Goal: Navigation & Orientation: Find specific page/section

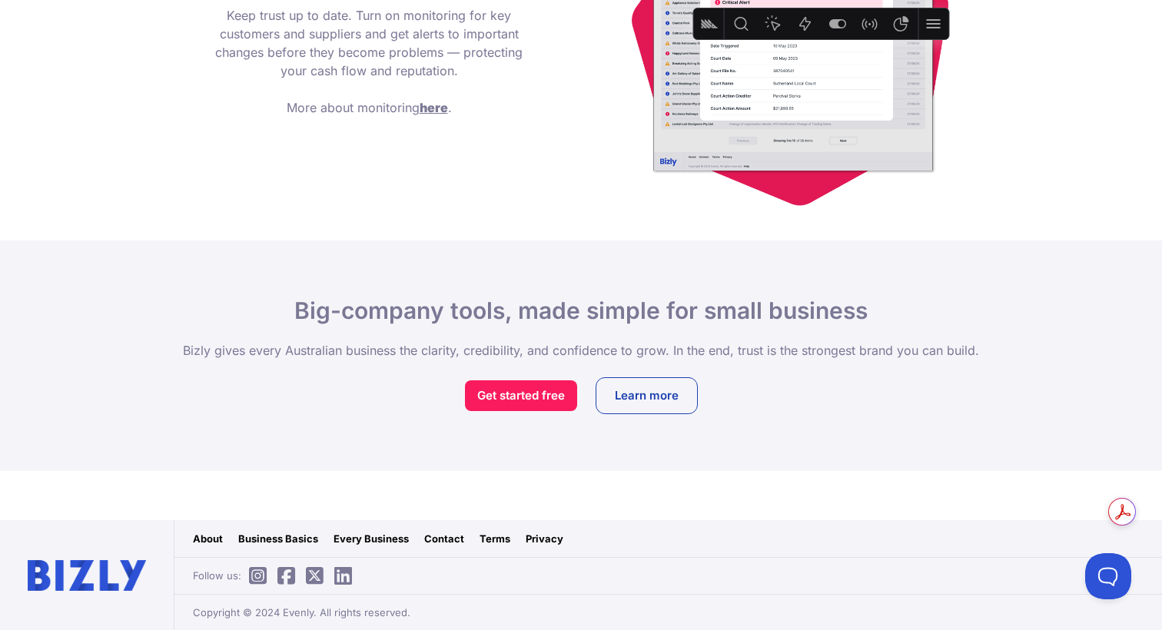
click at [293, 540] on link "Business Basics" at bounding box center [278, 538] width 80 height 15
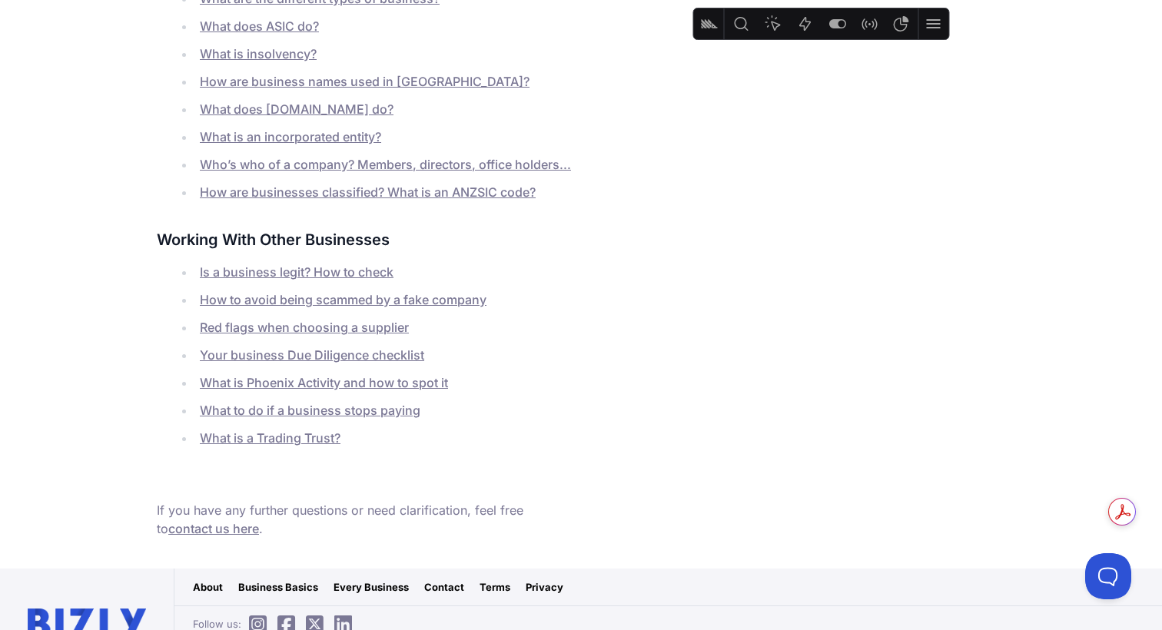
scroll to position [577, 0]
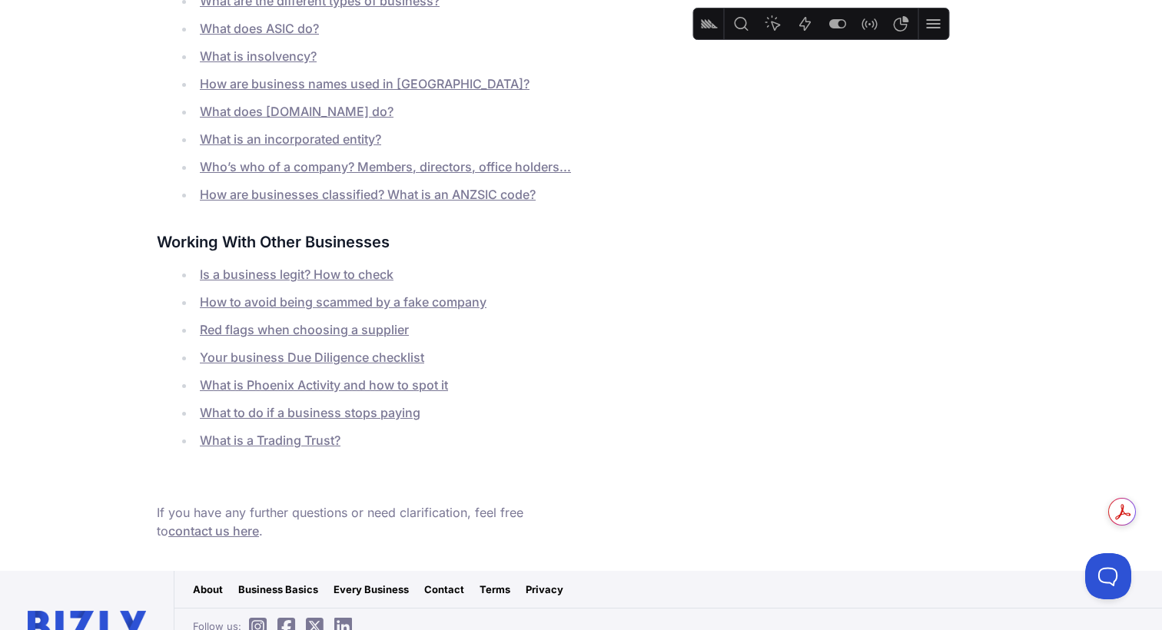
click at [451, 582] on link "Contact" at bounding box center [444, 589] width 40 height 15
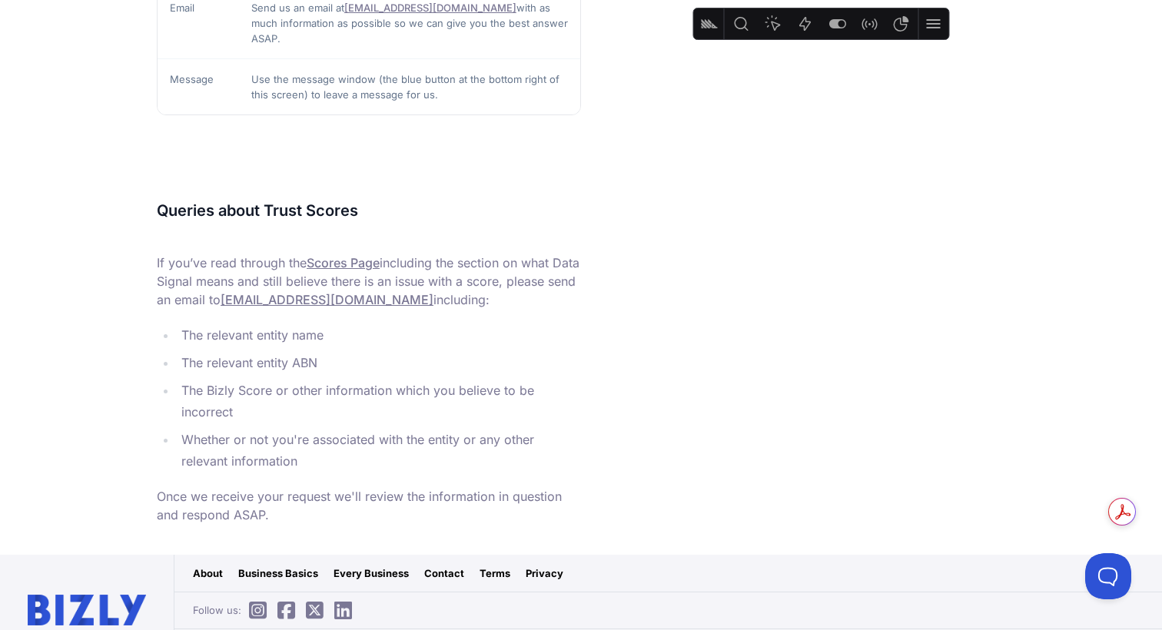
scroll to position [558, 0]
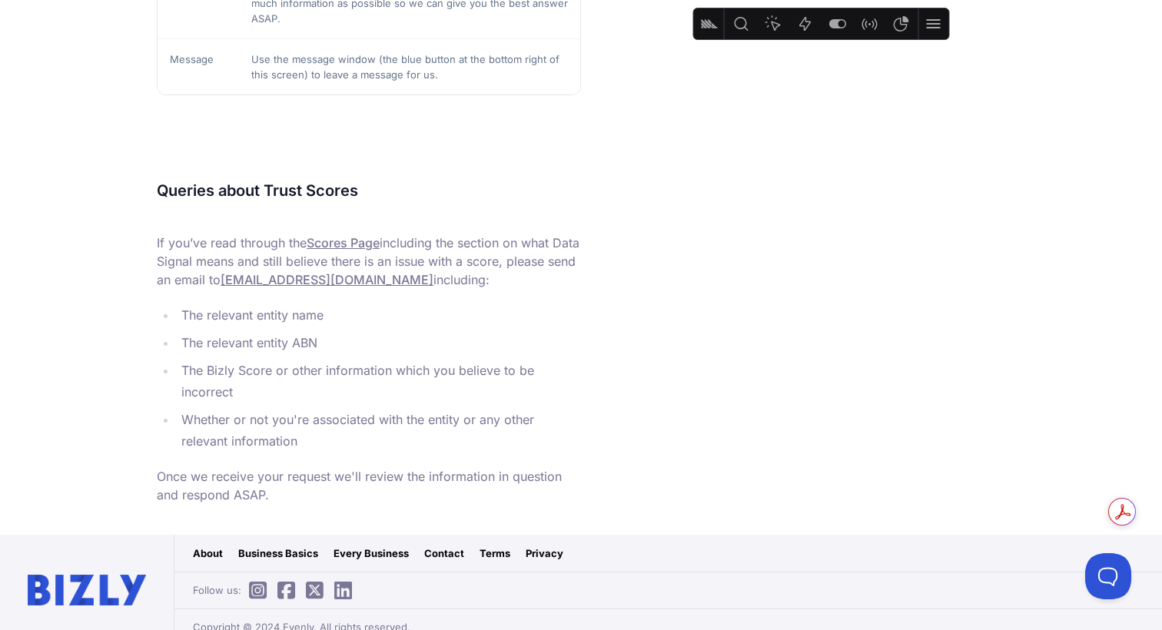
click at [493, 546] on link "Terms" at bounding box center [495, 553] width 31 height 15
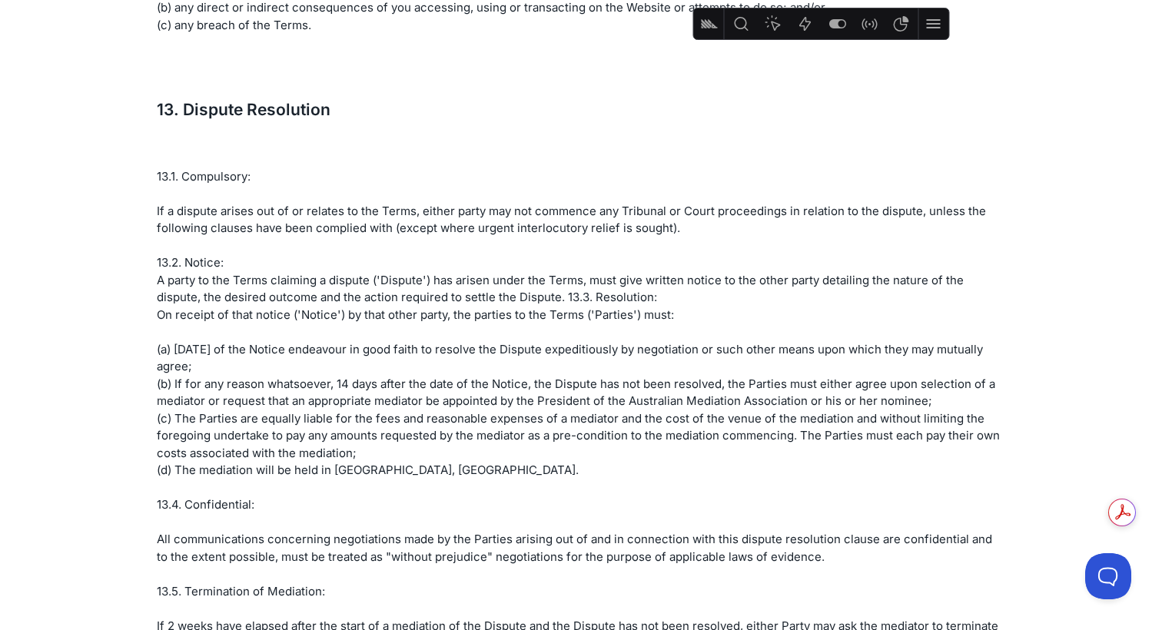
scroll to position [6364, 0]
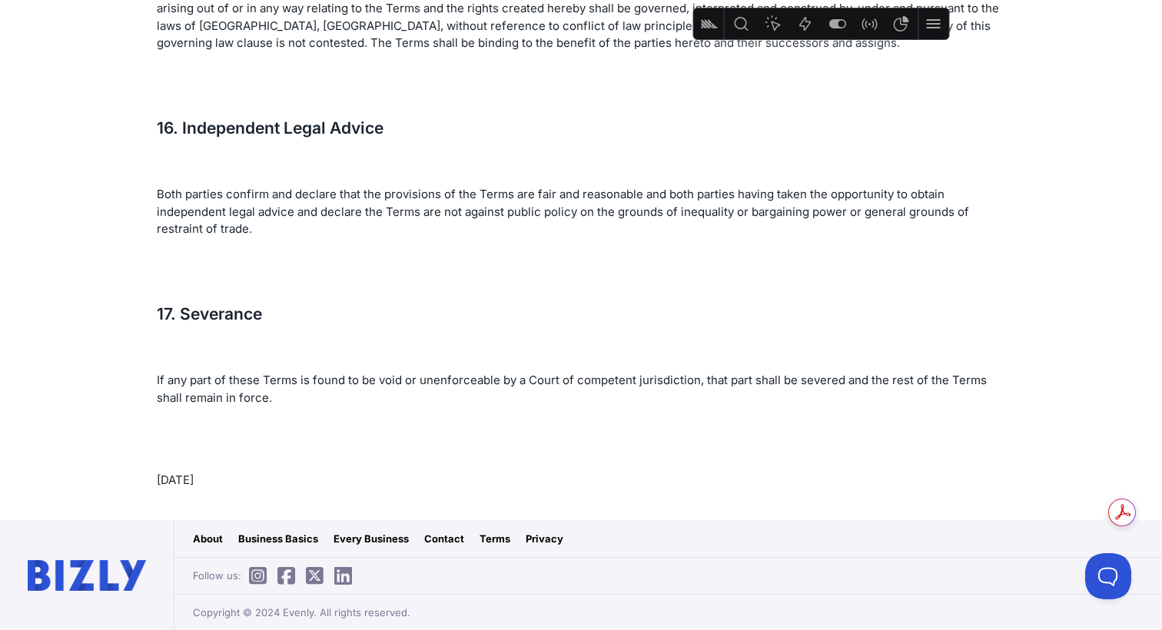
click at [546, 536] on link "Privacy" at bounding box center [545, 538] width 38 height 15
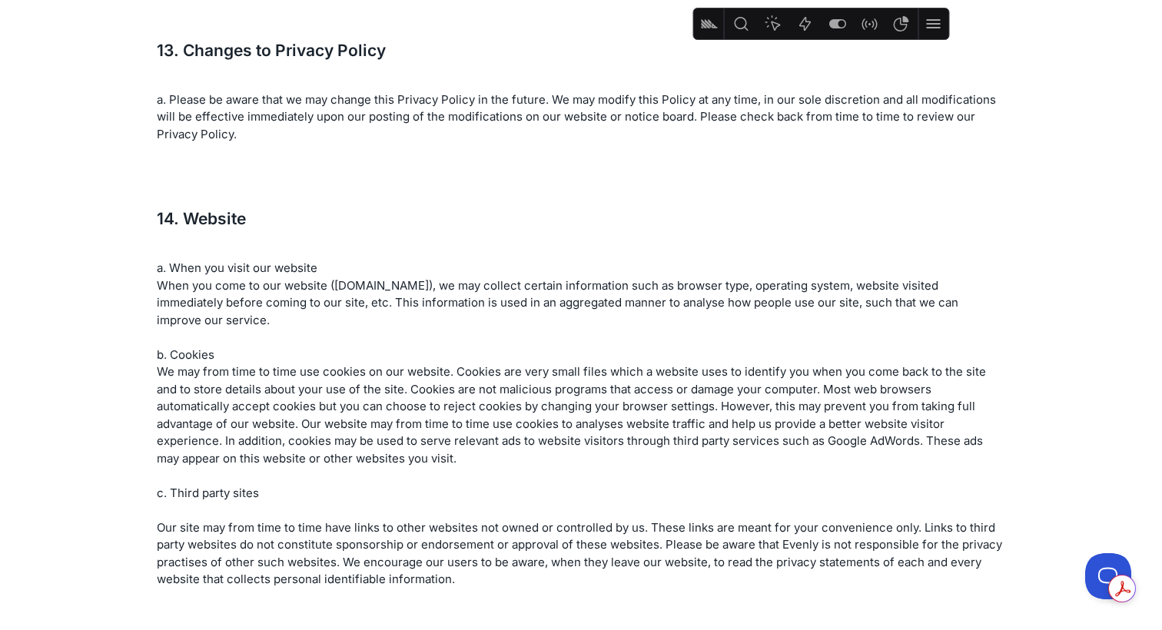
scroll to position [3995, 0]
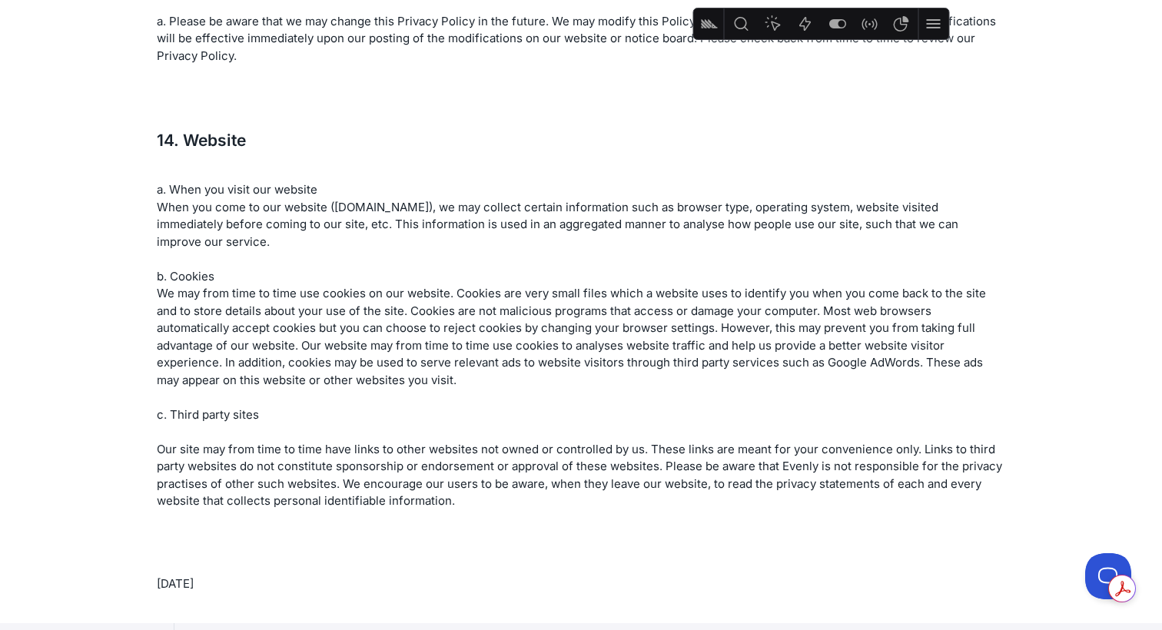
click at [213, 630] on link "About" at bounding box center [208, 641] width 30 height 15
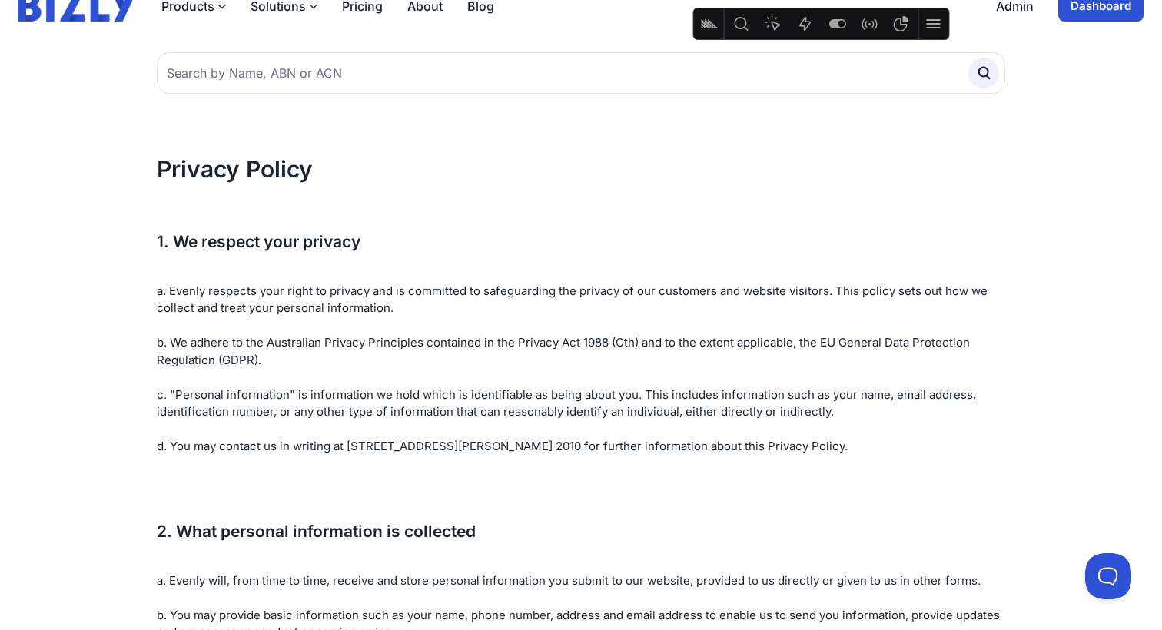
scroll to position [0, 0]
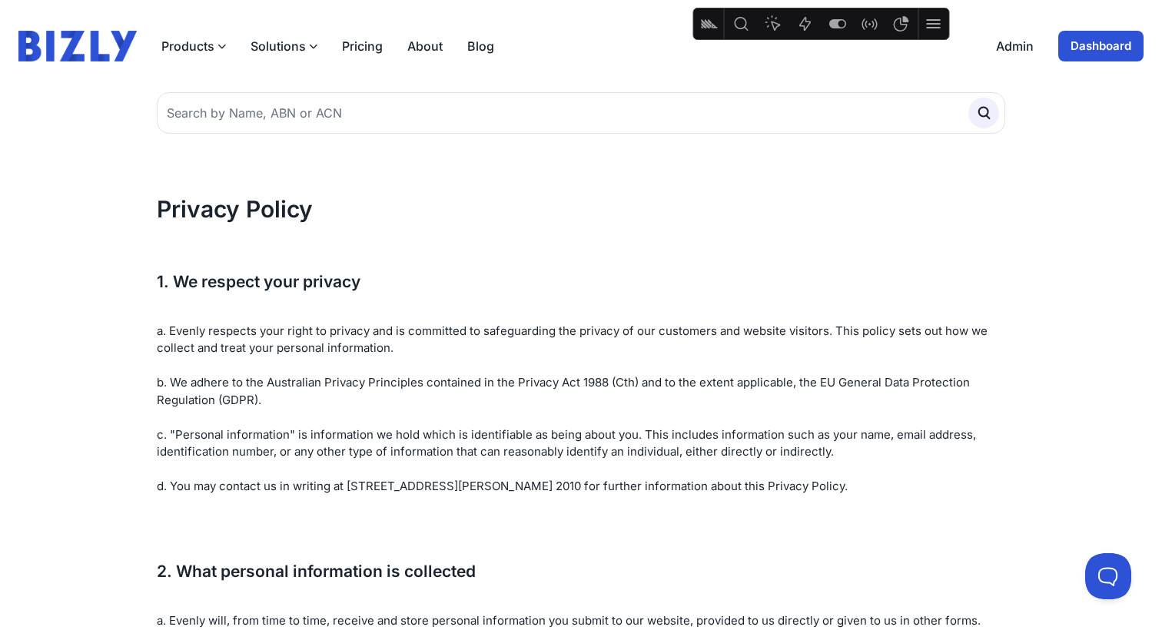
click at [92, 55] on img at bounding box center [77, 46] width 118 height 31
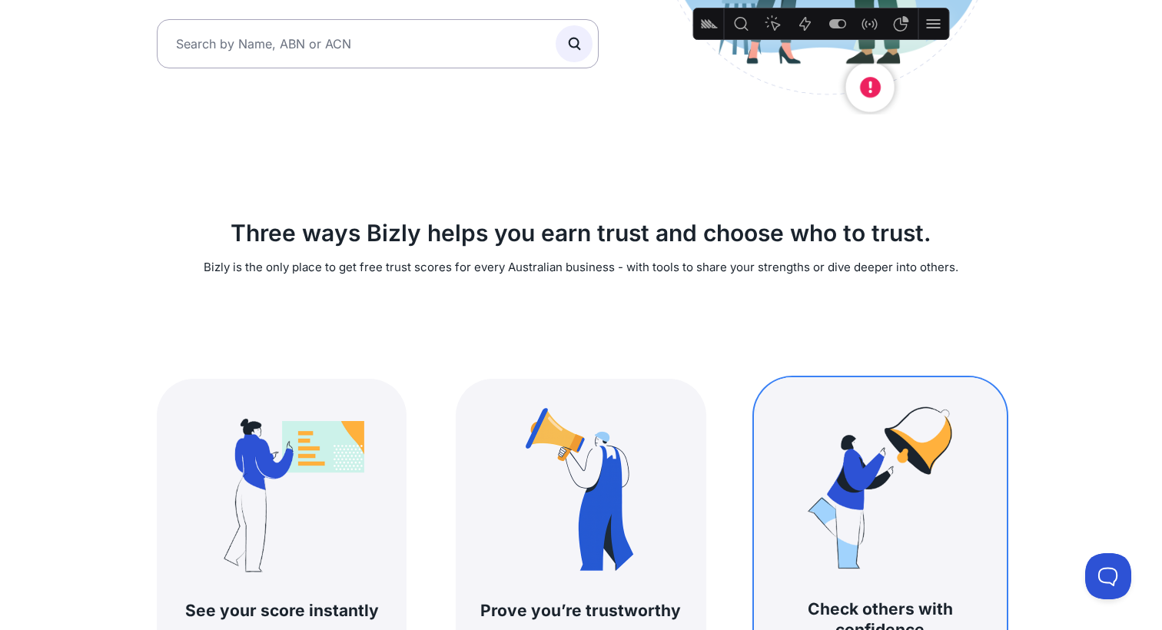
click at [865, 451] on img at bounding box center [880, 488] width 197 height 197
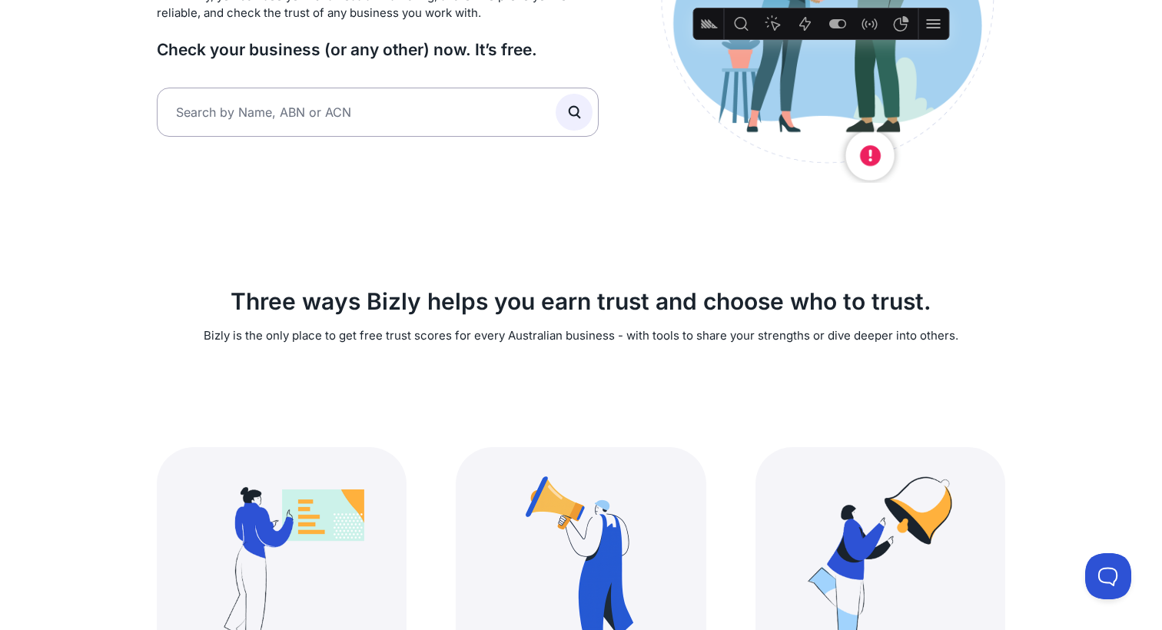
scroll to position [32, 0]
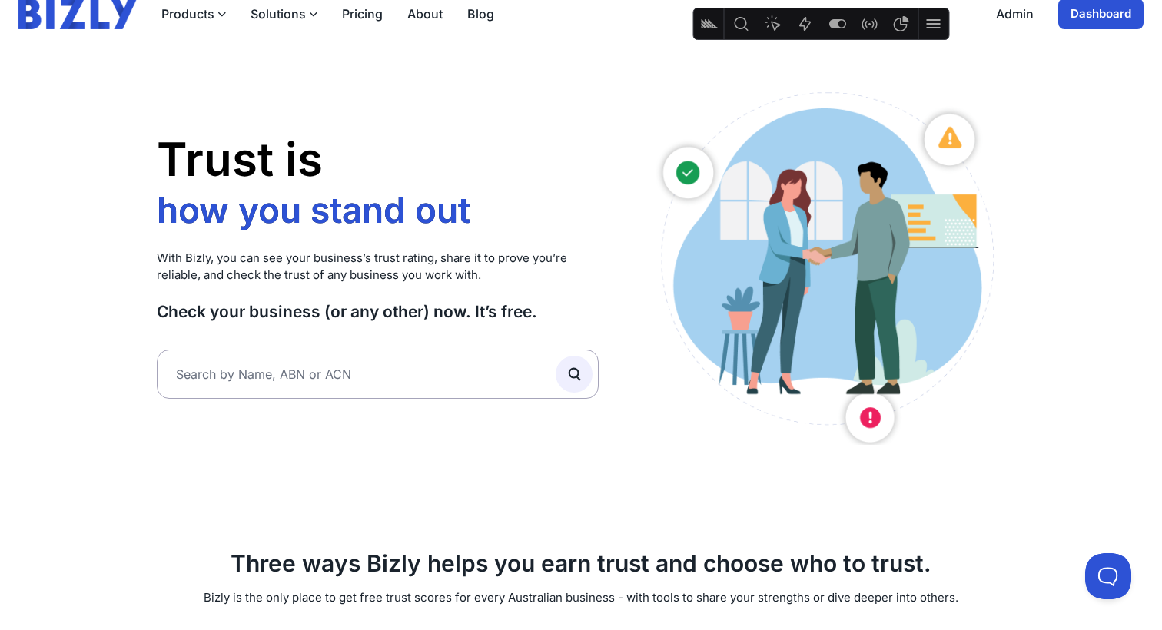
click at [1113, 17] on link "Dashboard" at bounding box center [1100, 13] width 85 height 31
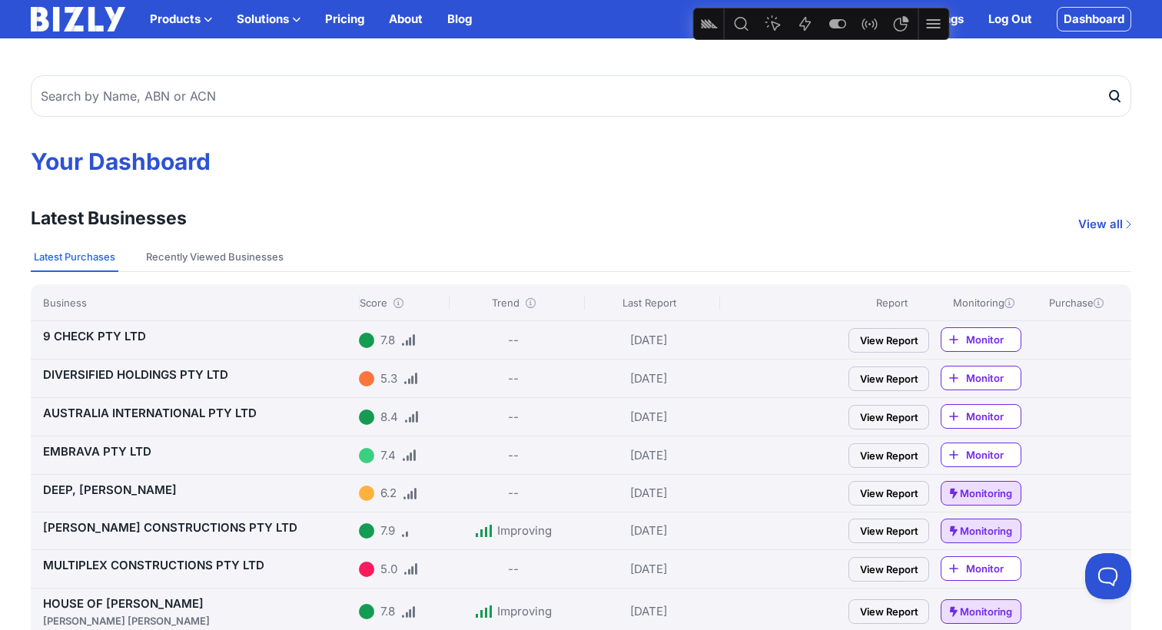
click at [87, 337] on link "9 CHECK PTY LTD" at bounding box center [94, 336] width 103 height 15
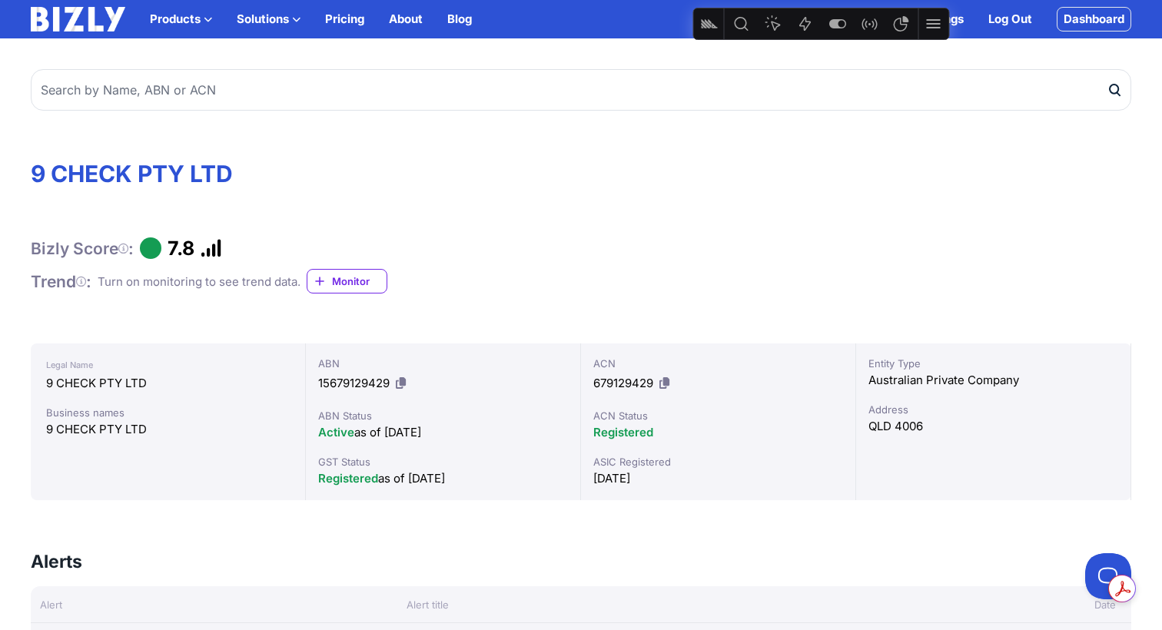
click at [125, 248] on icon at bounding box center [123, 248] width 10 height 1
